Goal: Navigation & Orientation: Find specific page/section

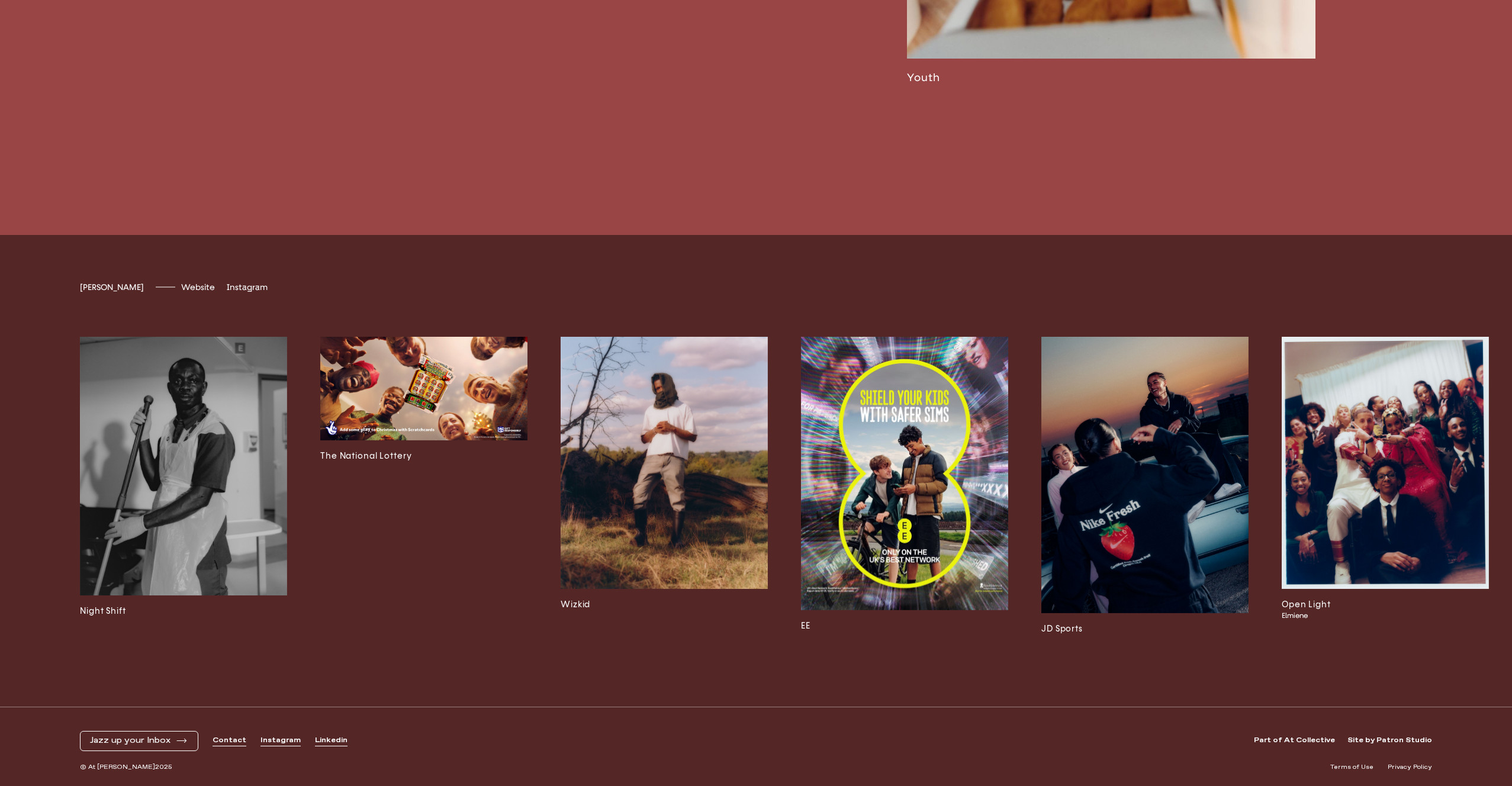
click at [415, 368] on img at bounding box center [424, 388] width 207 height 104
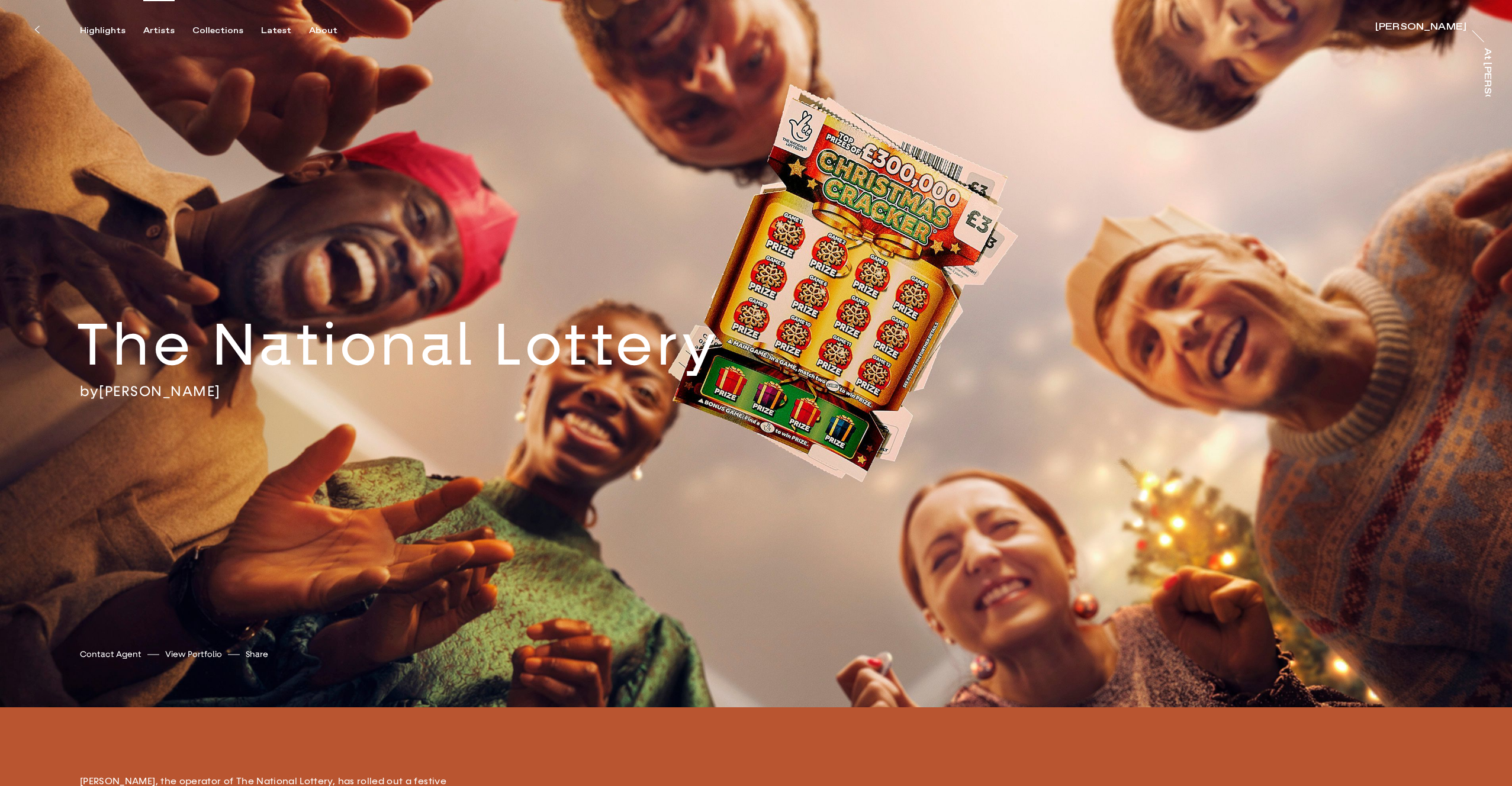
click at [146, 31] on div "Artists" at bounding box center [158, 31] width 31 height 11
click at [97, 30] on div "Highlights" at bounding box center [102, 31] width 45 height 11
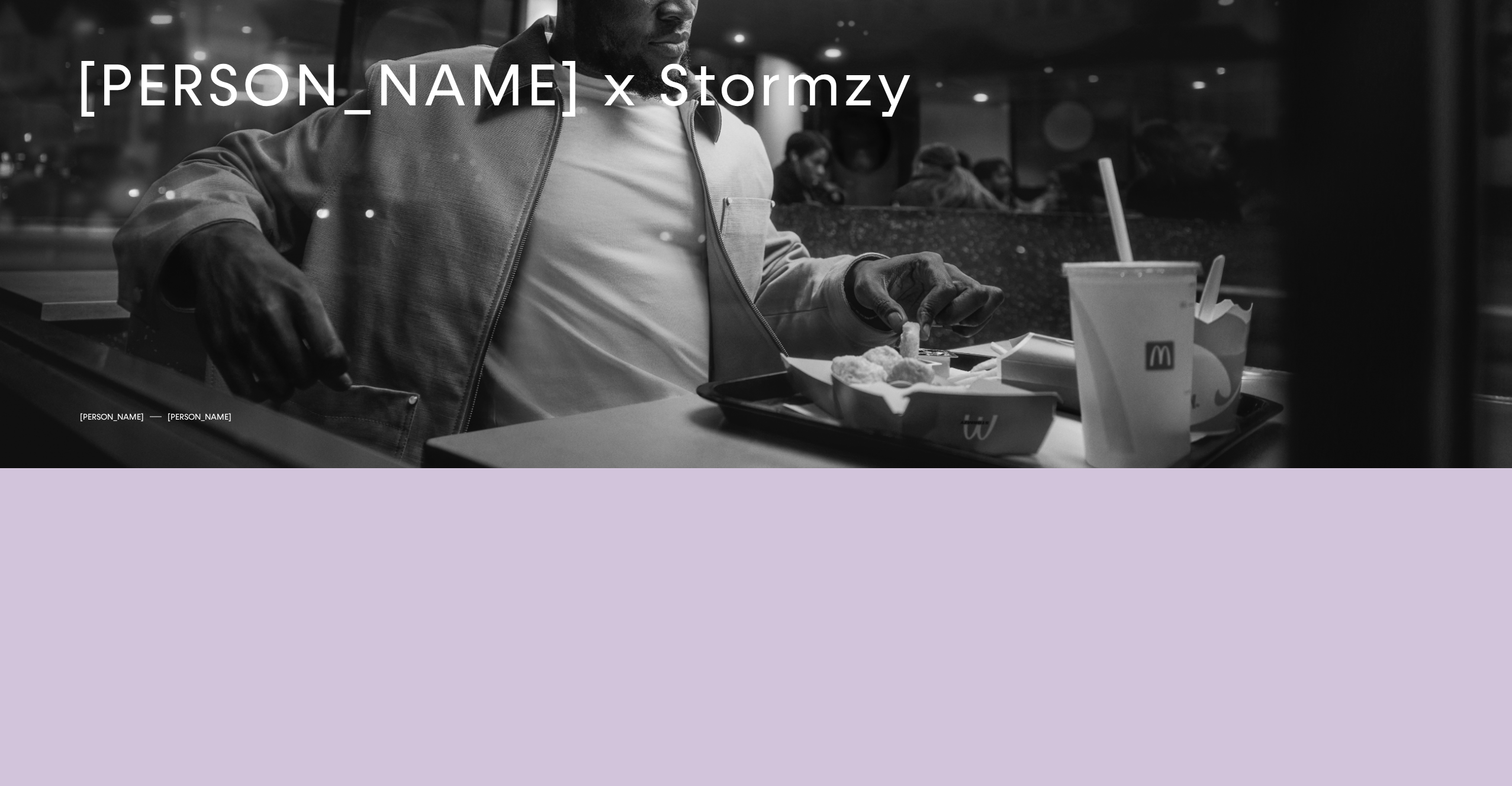
scroll to position [5809, 0]
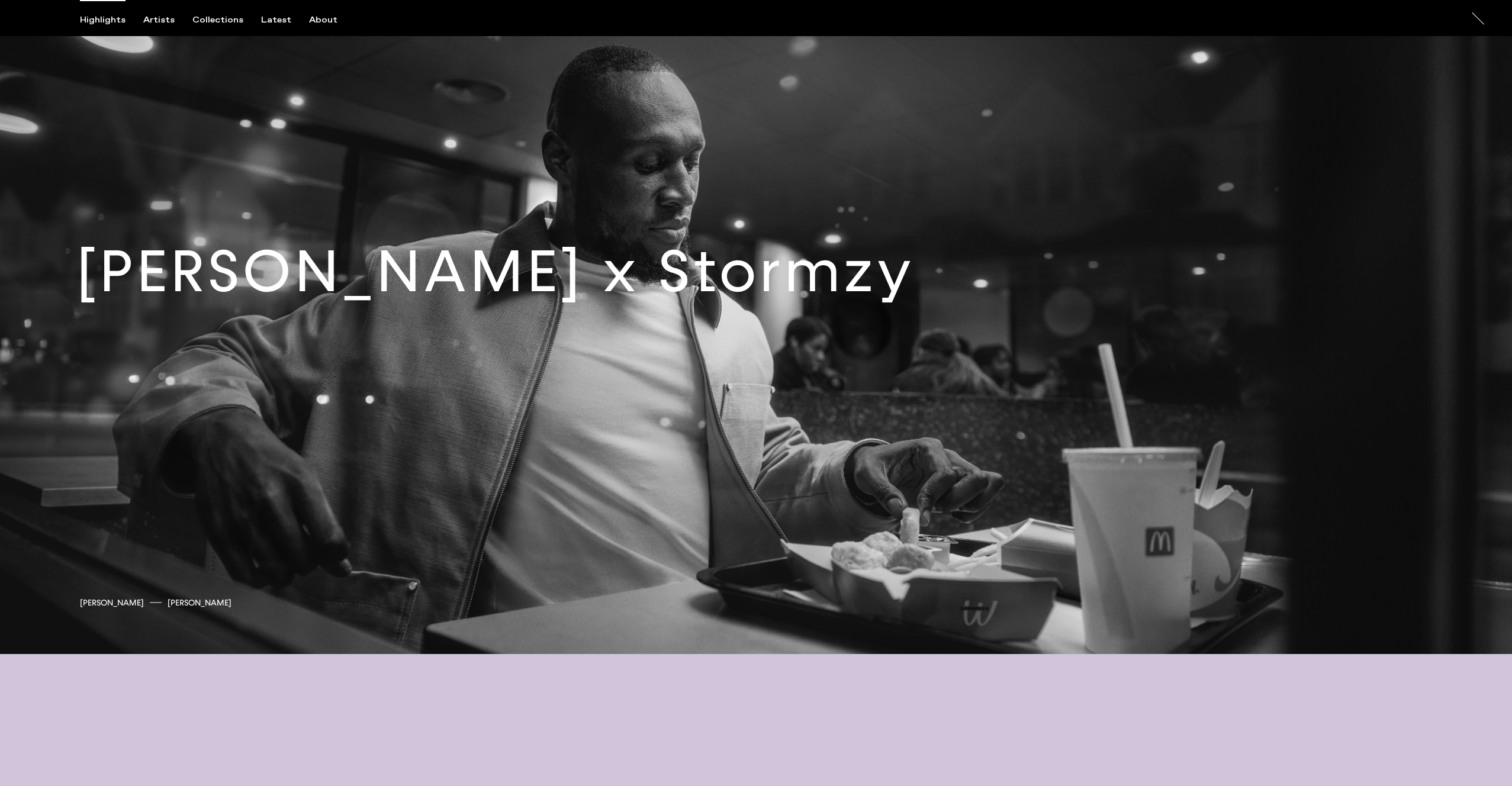
click at [1282, 205] on link at bounding box center [756, 280] width 1512 height 747
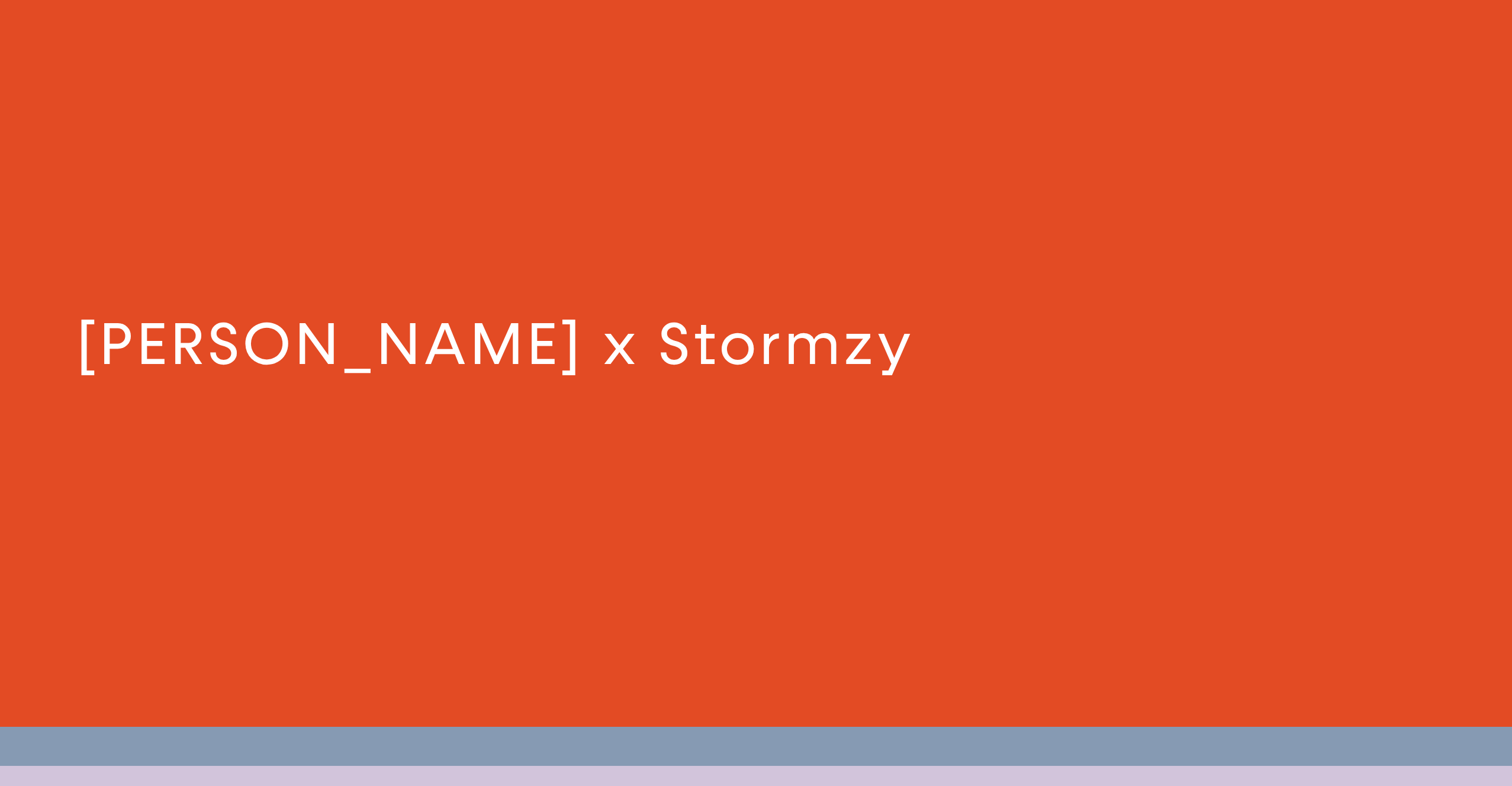
scroll to position [5225, 0]
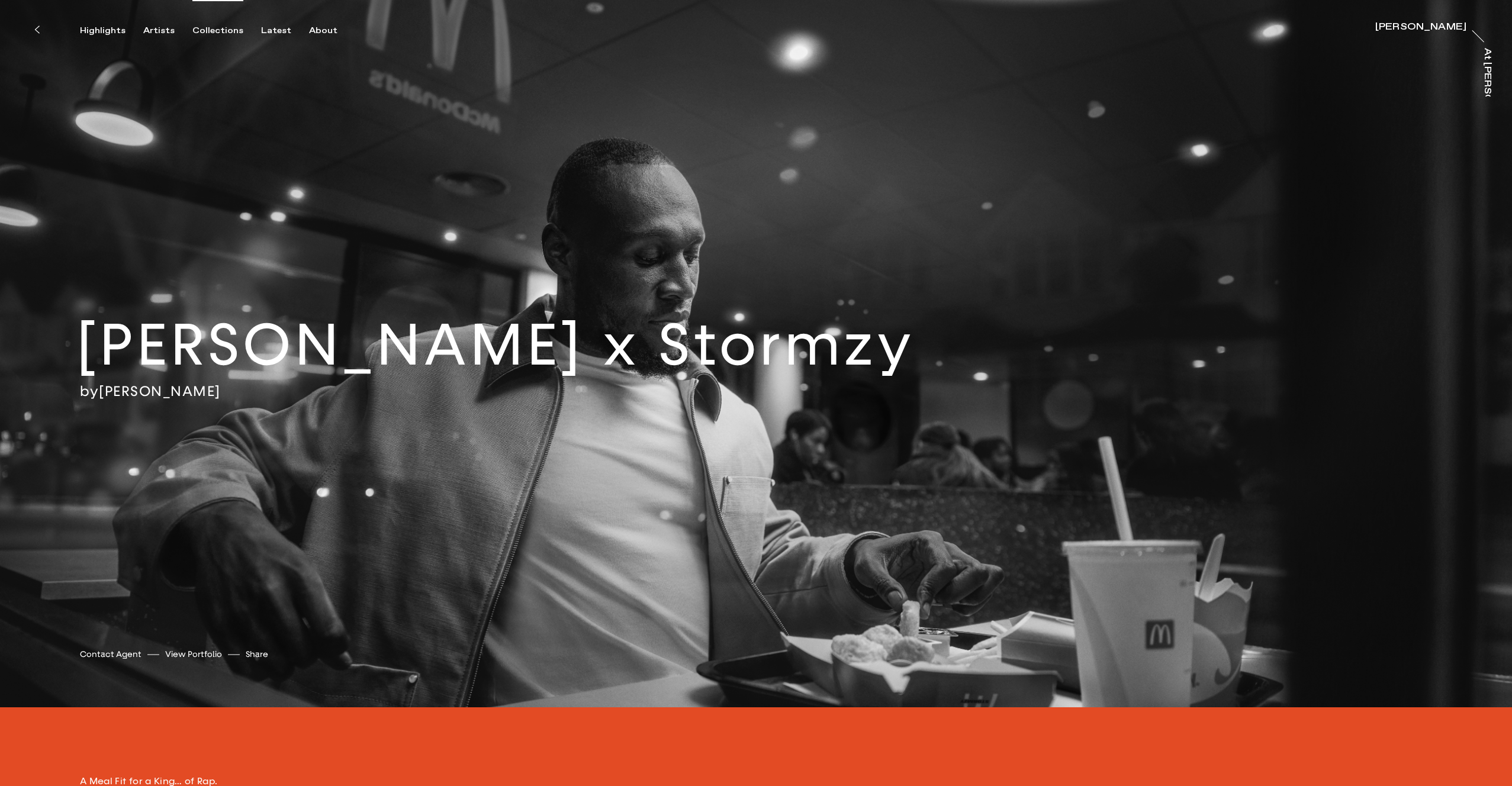
click at [211, 33] on div "Collections" at bounding box center [218, 31] width 51 height 11
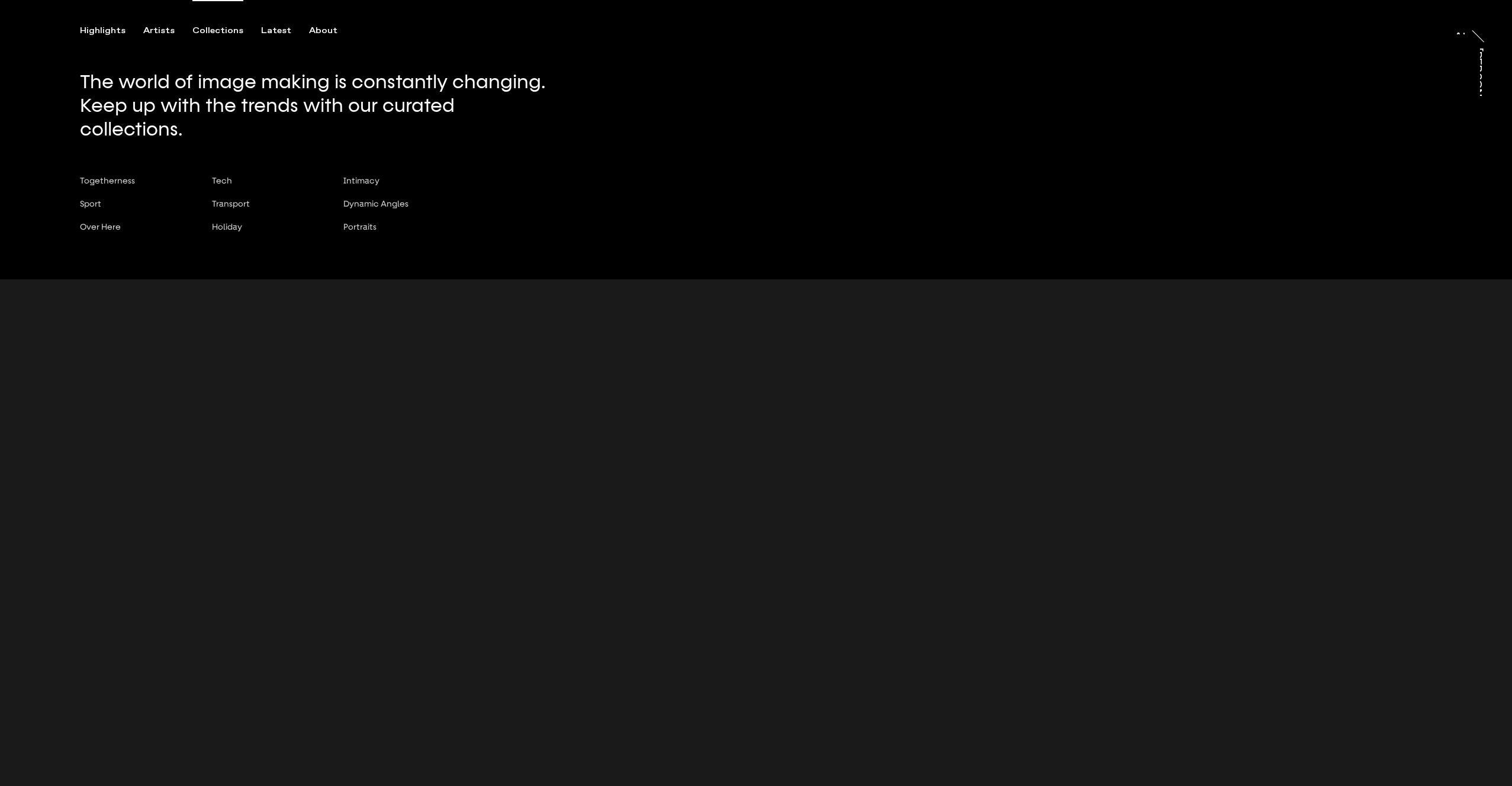
click at [253, 25] on div "Highlights Artists Collections Latest About At At [PERSON_NAME]" at bounding box center [758, 18] width 1516 height 36
click at [261, 26] on div "Latest" at bounding box center [276, 31] width 30 height 11
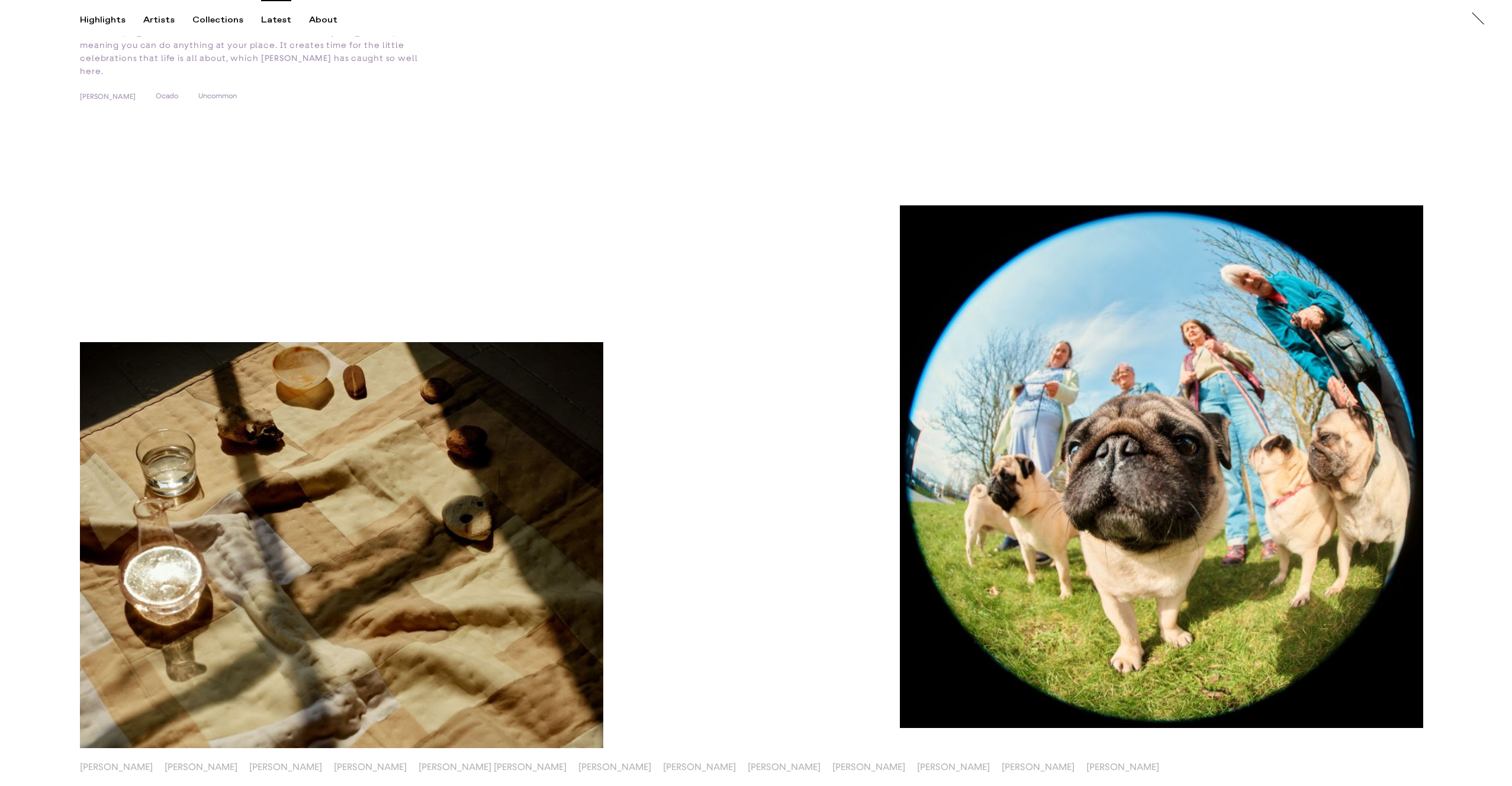
scroll to position [6859, 0]
